Goal: Contribute content

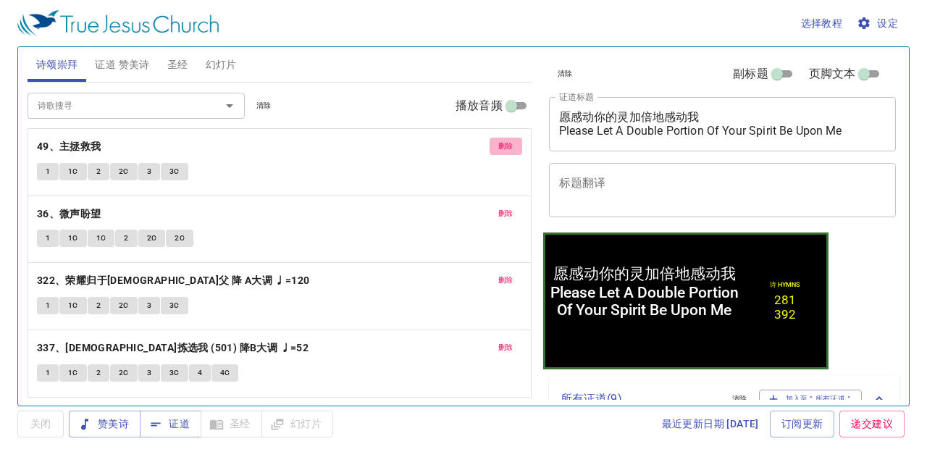
click at [509, 143] on span "删除" at bounding box center [505, 146] width 15 height 13
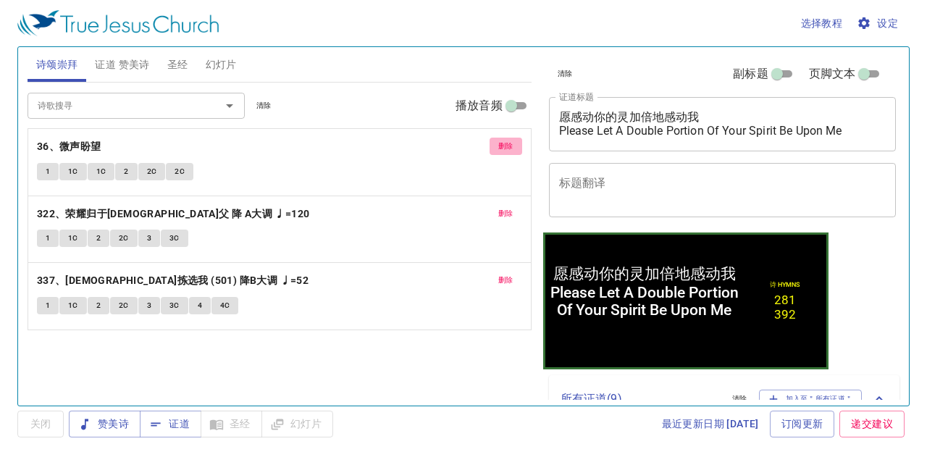
click at [509, 143] on span "删除" at bounding box center [505, 146] width 15 height 13
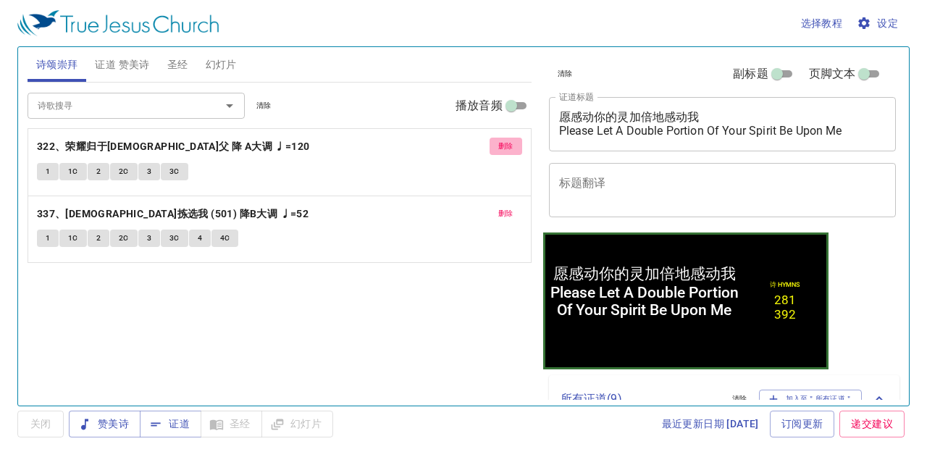
click at [509, 143] on span "删除" at bounding box center [505, 146] width 15 height 13
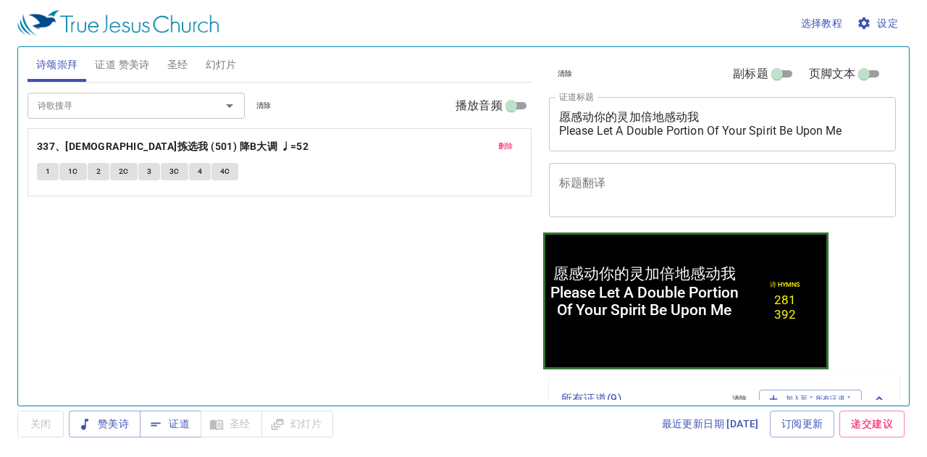
click at [509, 143] on span "删除" at bounding box center [505, 146] width 15 height 13
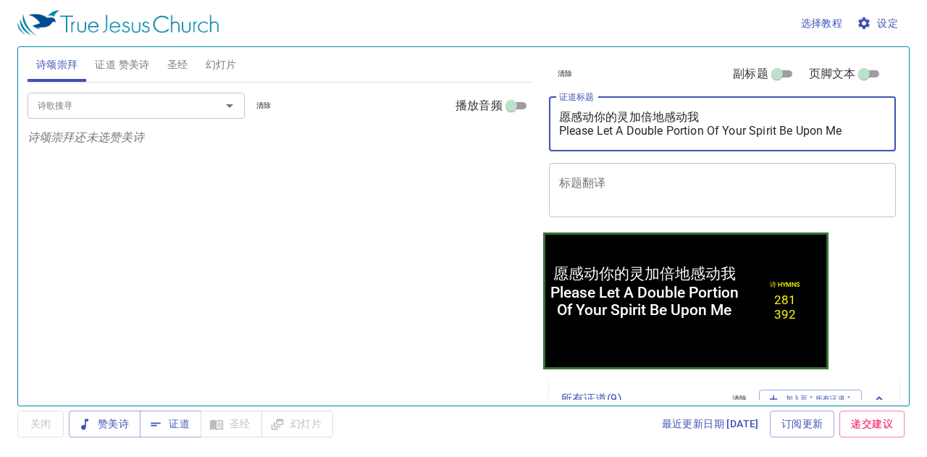
drag, startPoint x: 855, startPoint y: 134, endPoint x: 553, endPoint y: 144, distance: 302.2
click at [553, 144] on div "愿感动你的灵加倍地感动我 Please Let A Double Portion Of Your Spirit Be Upon Me x 证道标题" at bounding box center [723, 124] width 348 height 54
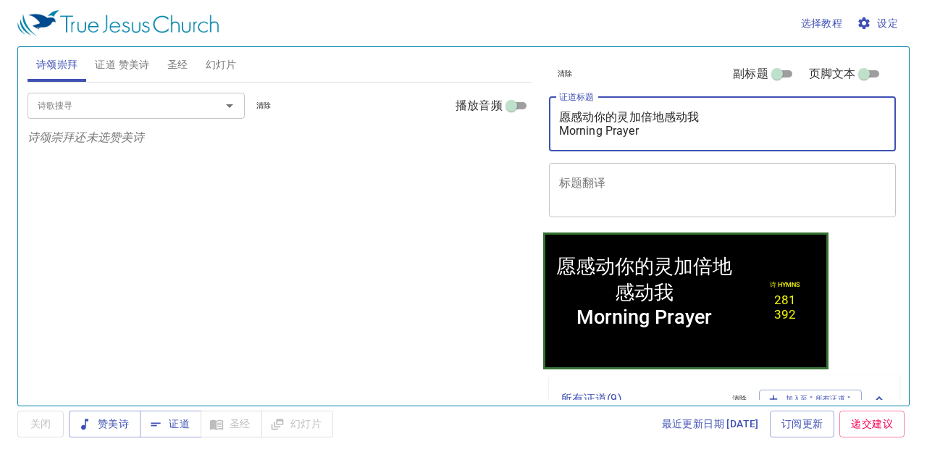
drag, startPoint x: 728, startPoint y: 121, endPoint x: 547, endPoint y: 110, distance: 181.4
click at [549, 110] on div "愿感动你的灵加倍地感动我 Morning Prayer x 证道标题" at bounding box center [723, 124] width 348 height 54
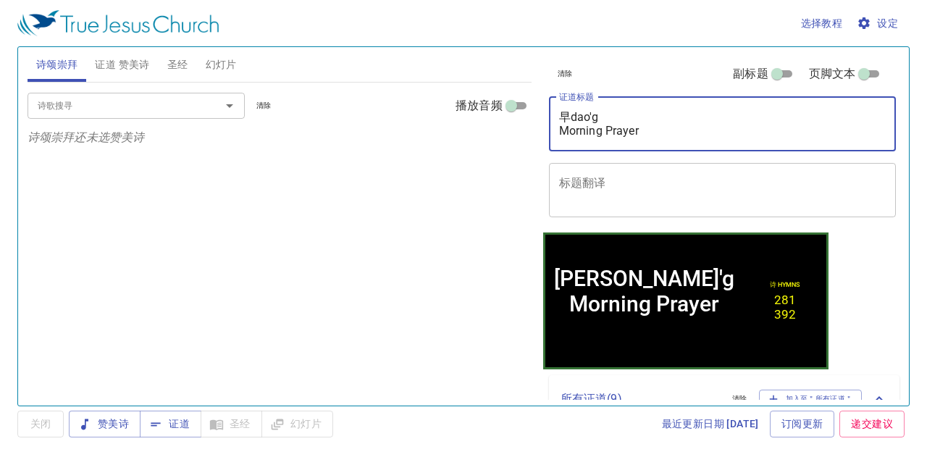
type textarea "早dao'ga Morning Prayer"
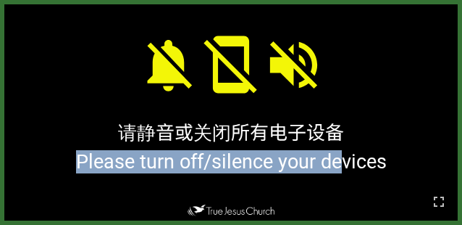
drag, startPoint x: 341, startPoint y: 152, endPoint x: 360, endPoint y: 144, distance: 20.4
click at [360, 144] on div "请静音或关闭所有电子设备 请静音或关闭所有电子设备 Please turn off/silence your devices Please turn off/…" at bounding box center [230, 112] width 453 height 216
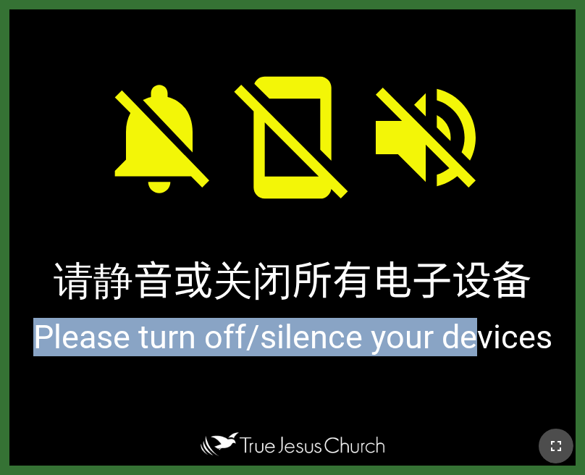
click at [550, 440] on icon "button" at bounding box center [556, 445] width 17 height 17
